Goal: Navigation & Orientation: Find specific page/section

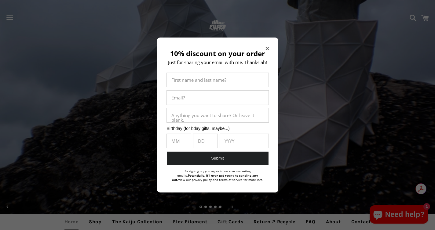
click at [266, 47] on icon "Close modal" at bounding box center [267, 49] width 4 height 4
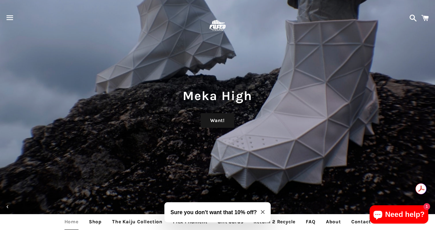
click at [8, 15] on span "button" at bounding box center [10, 18] width 14 height 18
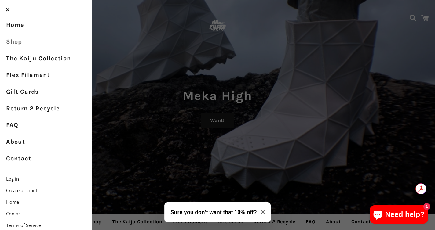
click at [13, 42] on link "Shop" at bounding box center [46, 42] width 92 height 17
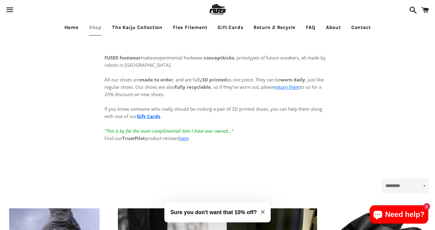
click at [10, 9] on span "button" at bounding box center [10, 10] width 14 height 18
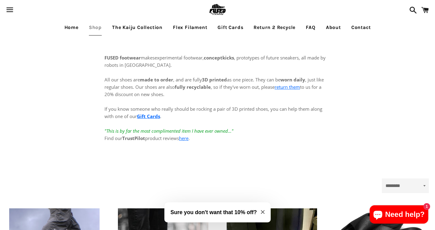
click at [66, 28] on link "Home" at bounding box center [71, 27] width 23 height 15
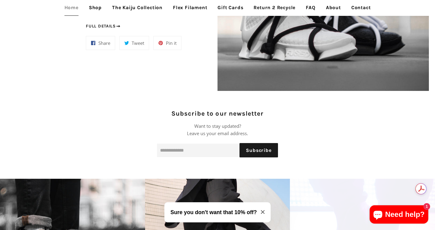
scroll to position [560, 0]
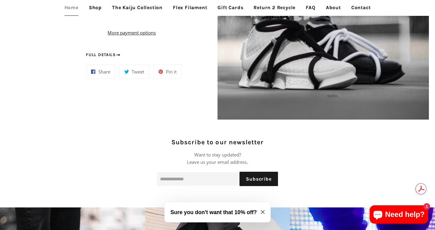
click at [92, 8] on link "Shop" at bounding box center [95, 7] width 22 height 15
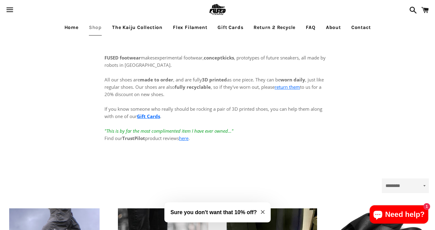
click at [67, 27] on link "Home" at bounding box center [71, 27] width 23 height 15
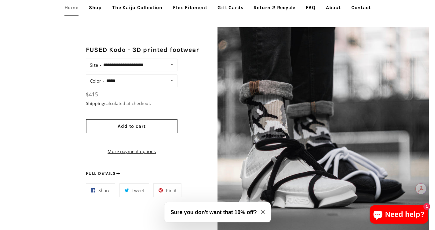
scroll to position [441, 0]
